Goal: Information Seeking & Learning: Learn about a topic

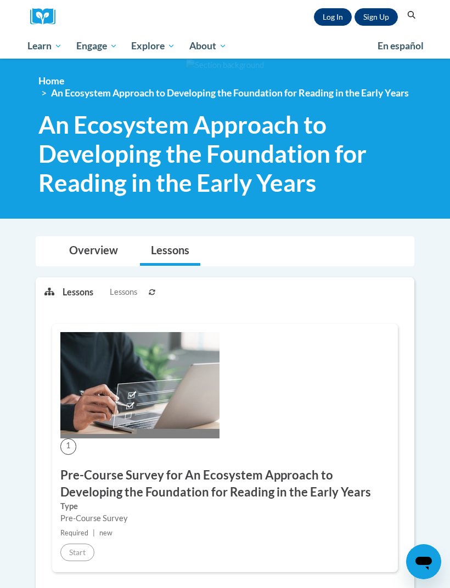
click at [319, 13] on link "Log In" at bounding box center [333, 17] width 38 height 18
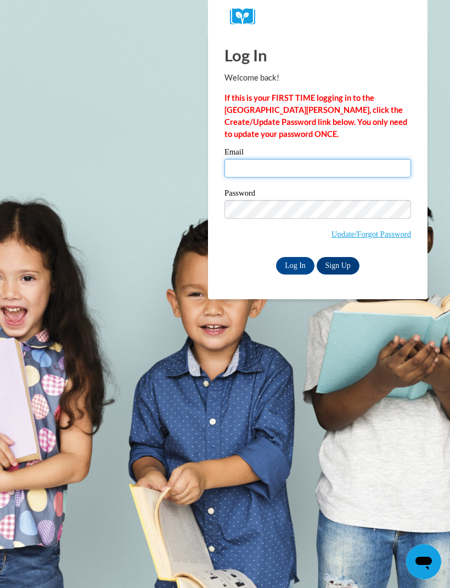
type input "katgilbert81@gmail.com"
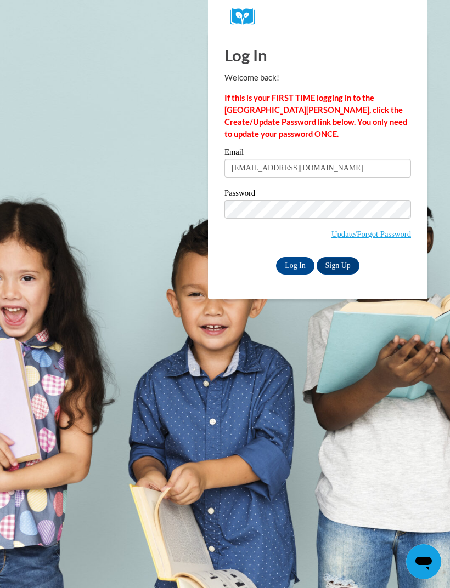
click at [295, 265] on input "Log In" at bounding box center [295, 266] width 38 height 18
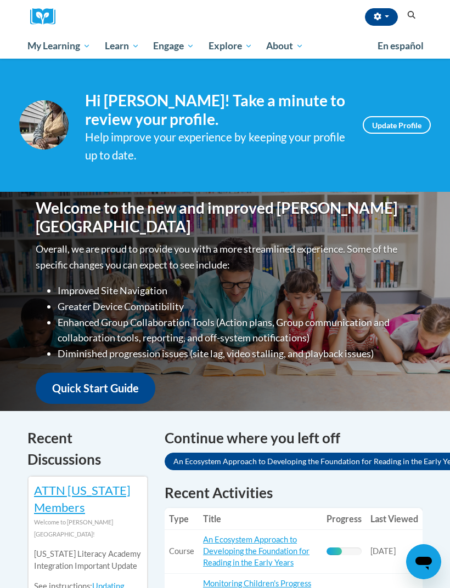
click at [376, 20] on button "button" at bounding box center [381, 17] width 33 height 18
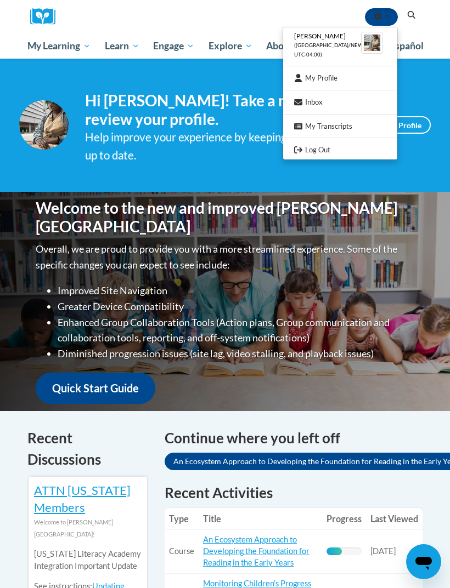
click at [322, 71] on link "My Profile" at bounding box center [340, 78] width 114 height 14
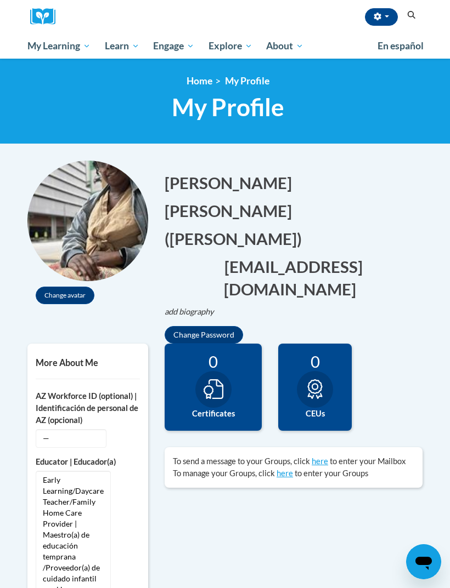
click at [372, 15] on button "button" at bounding box center [381, 17] width 33 height 18
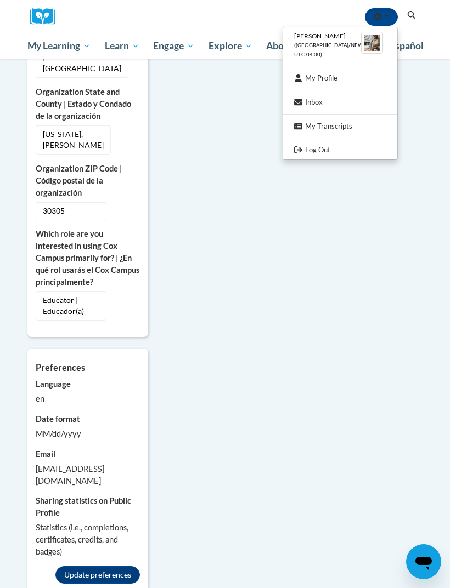
scroll to position [918, 0]
click at [42, 3] on div at bounding box center [225, 294] width 450 height 588
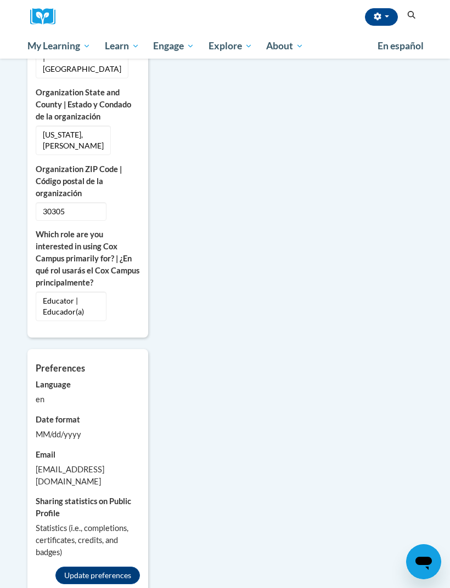
click at [47, 17] on img at bounding box center [46, 16] width 33 height 17
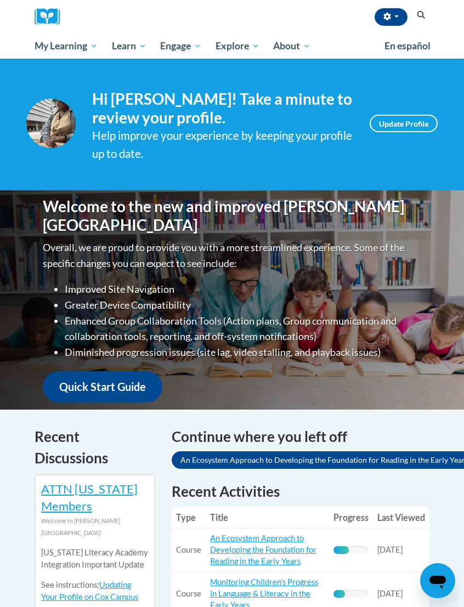
click at [0, 0] on span "My Action Plans" at bounding box center [0, 0] width 0 height 0
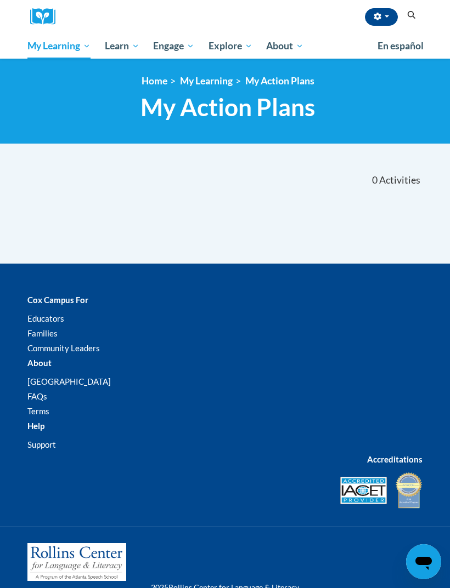
click at [0, 0] on span "My Course Progress" at bounding box center [0, 0] width 0 height 0
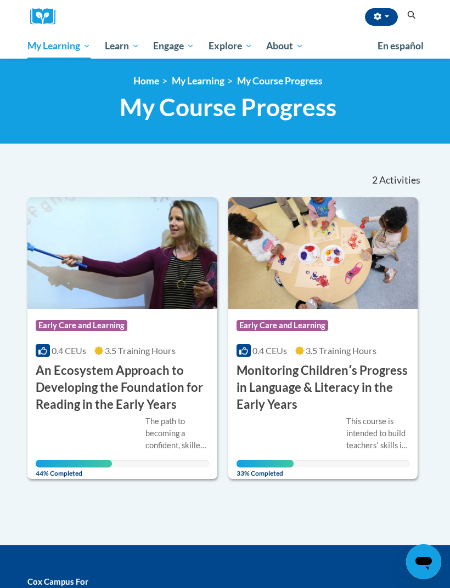
click at [111, 386] on h3 "An Ecosystem Approach to Developing the Foundation for Reading in the Early Yea…" at bounding box center [122, 388] width 173 height 50
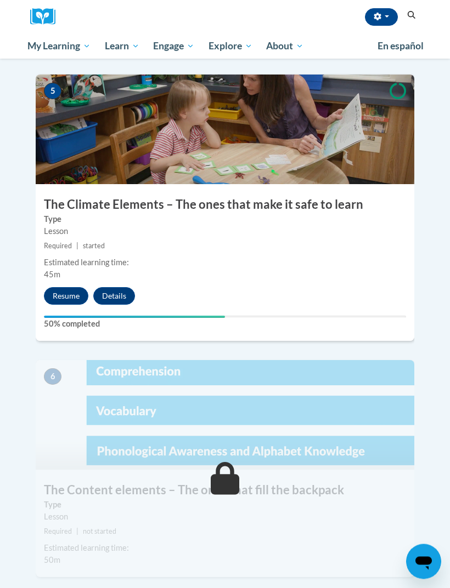
scroll to position [1487, 0]
click at [309, 213] on label "Type" at bounding box center [225, 219] width 362 height 12
click at [331, 101] on img at bounding box center [225, 130] width 378 height 110
click at [62, 287] on button "Resume" at bounding box center [66, 296] width 44 height 18
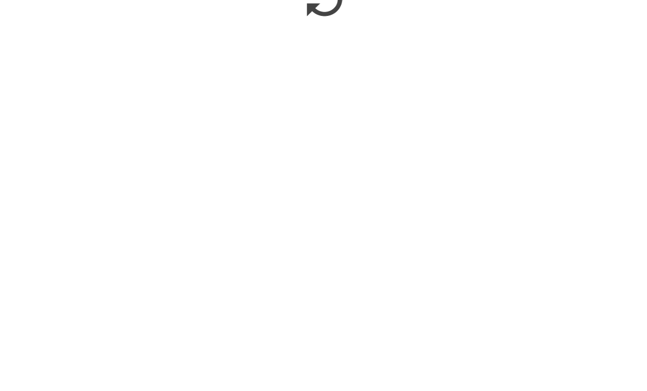
scroll to position [1166, 0]
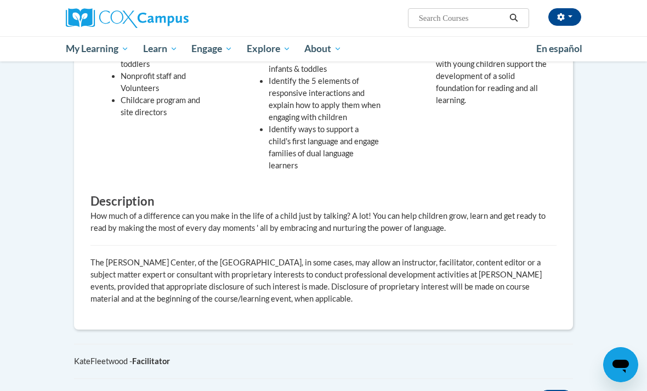
scroll to position [421, 0]
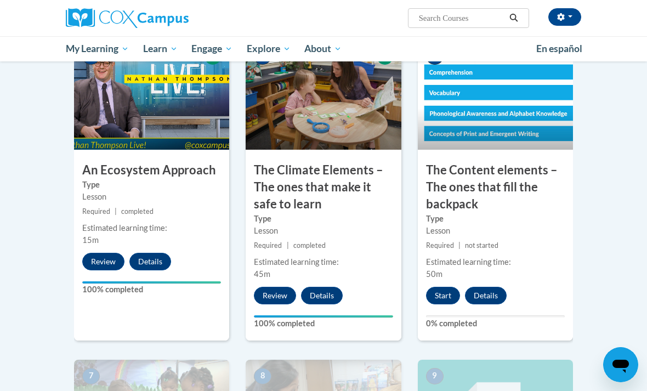
scroll to position [664, 0]
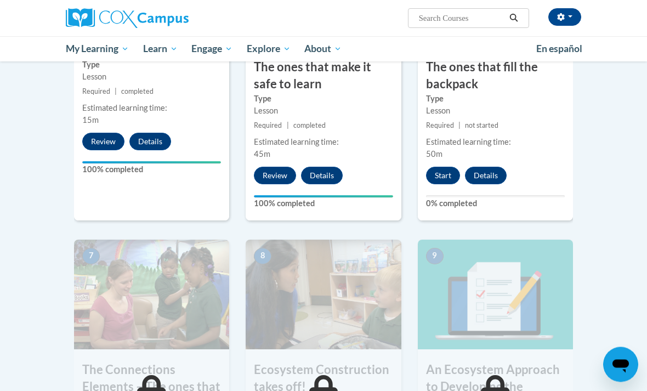
click at [443, 177] on button "Start" at bounding box center [443, 176] width 34 height 18
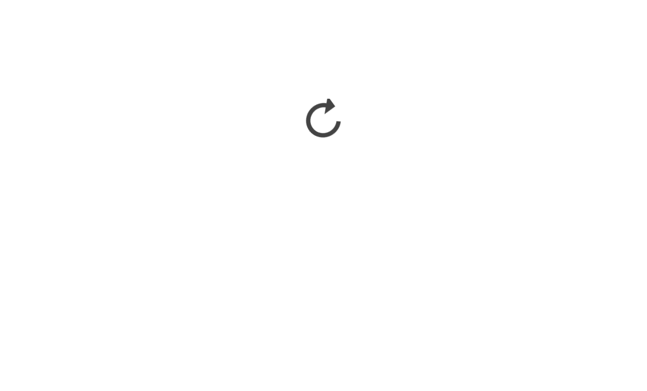
scroll to position [946, 0]
